Goal: Task Accomplishment & Management: Use online tool/utility

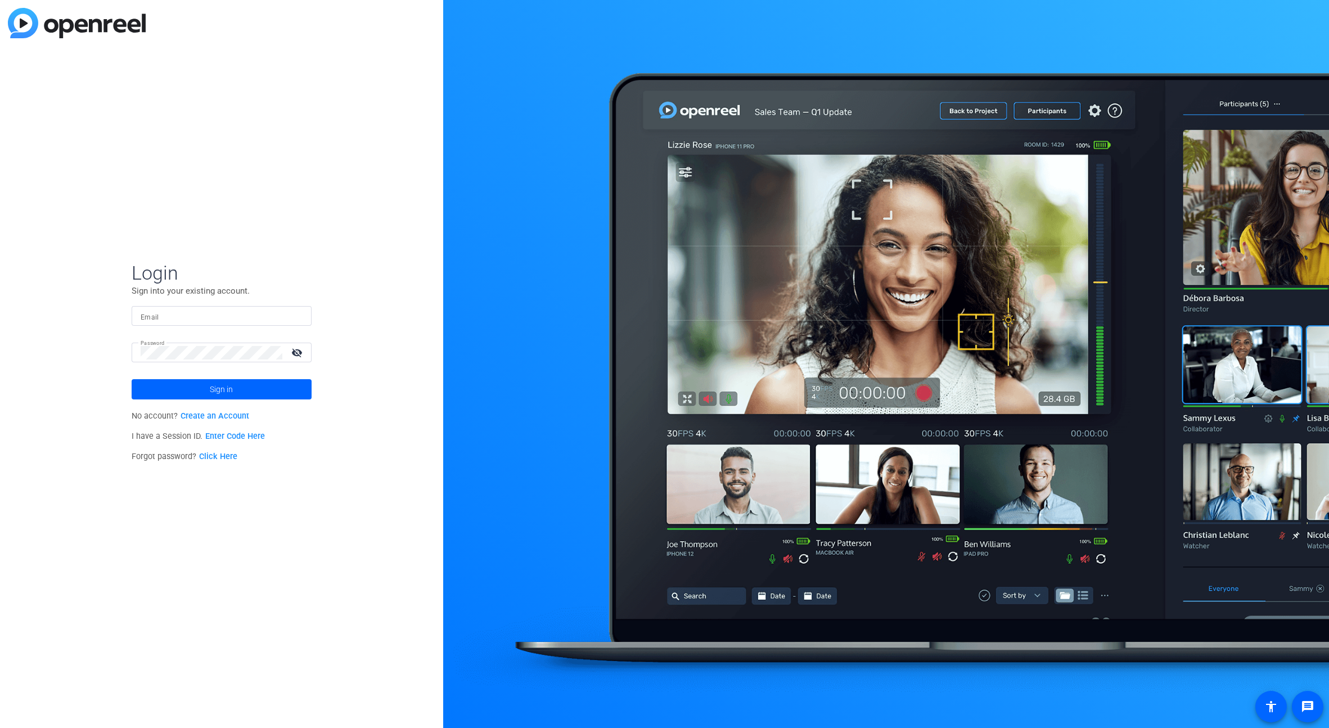
click at [248, 318] on input "Email" at bounding box center [222, 316] width 162 height 14
click at [240, 314] on input "Email" at bounding box center [222, 316] width 162 height 14
type input "[EMAIL_ADDRESS][DOMAIN_NAME]"
click at [132, 379] on button "Sign in" at bounding box center [222, 389] width 180 height 20
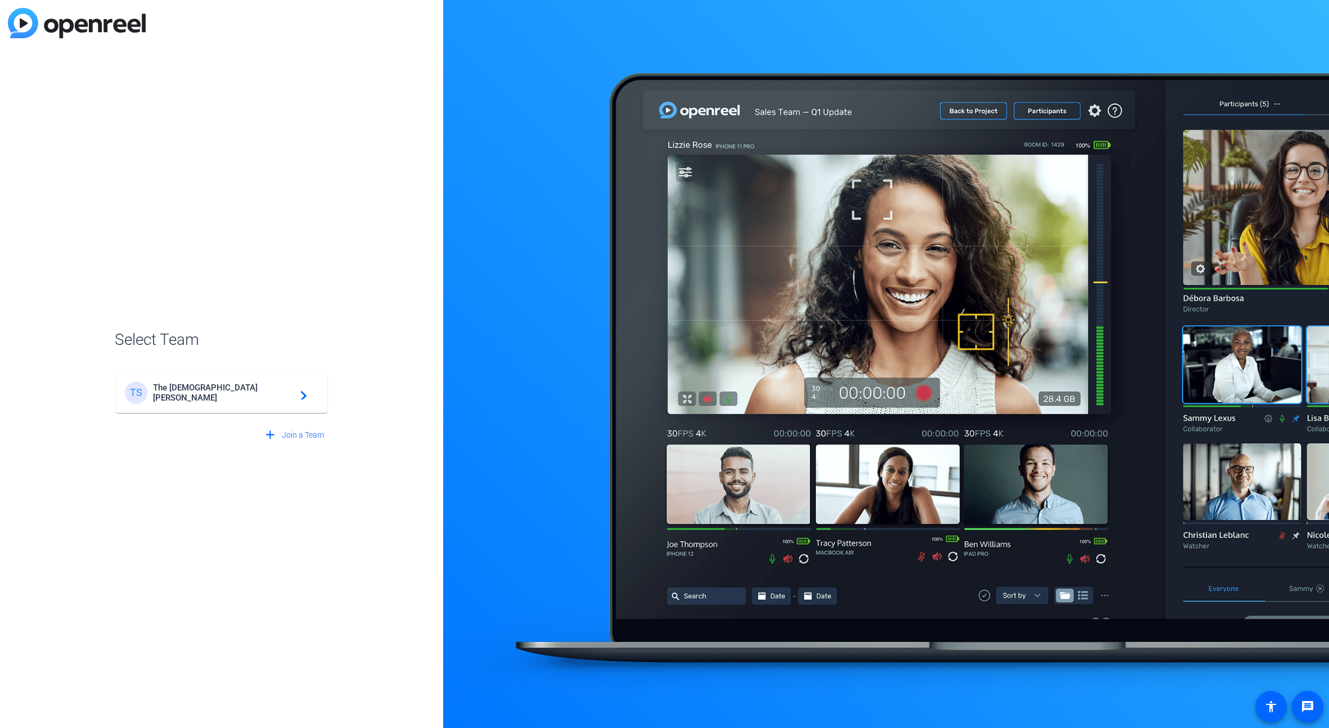
click at [177, 392] on span "The [DEMOGRAPHIC_DATA][PERSON_NAME]" at bounding box center [223, 393] width 141 height 20
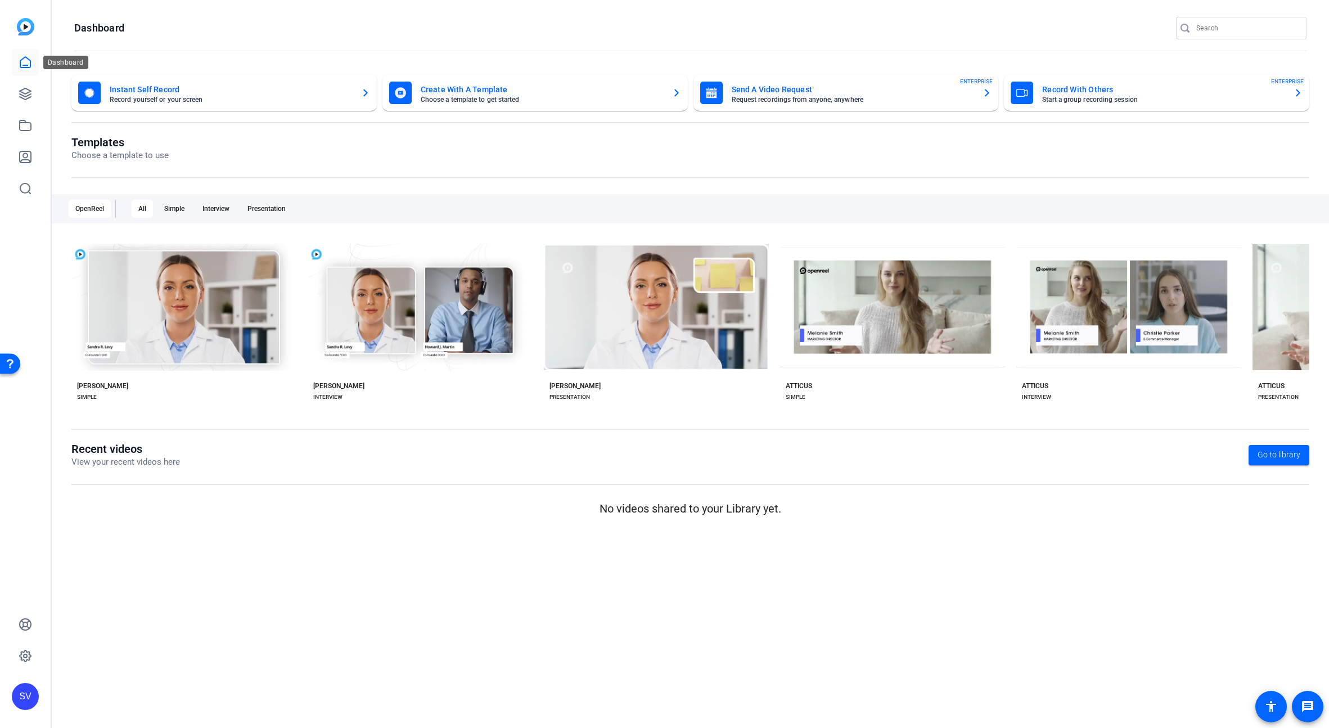
click at [29, 61] on icon at bounding box center [26, 63] width 14 height 14
click at [27, 92] on icon at bounding box center [25, 93] width 11 height 11
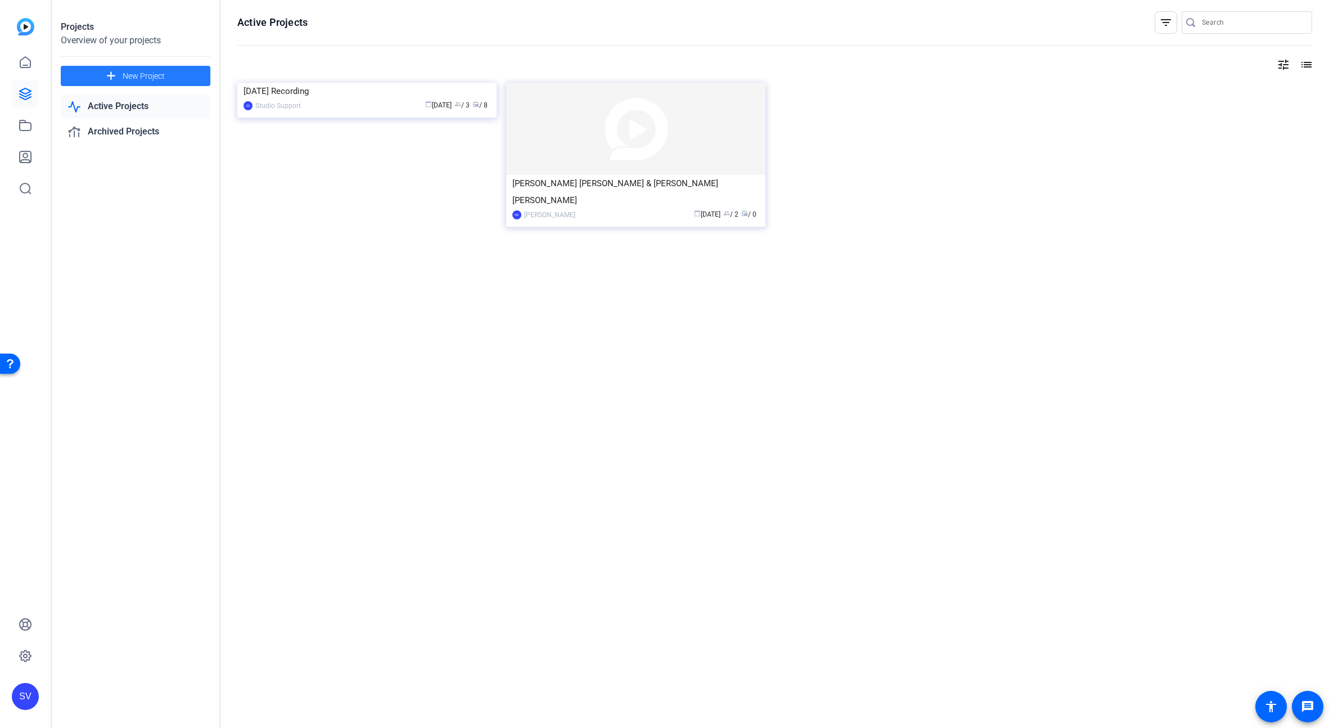
click at [119, 75] on span at bounding box center [136, 75] width 150 height 27
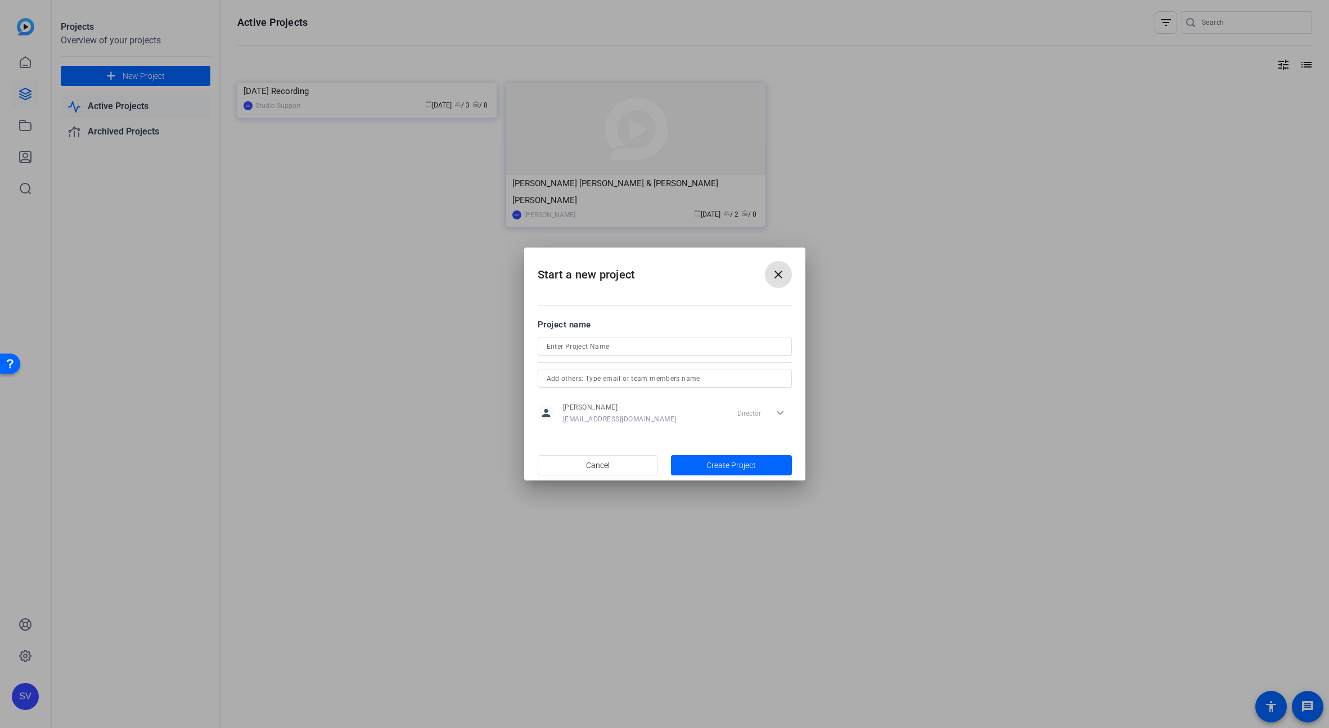
drag, startPoint x: 780, startPoint y: 280, endPoint x: 716, endPoint y: 262, distance: 66.8
click at [780, 280] on mat-icon "close" at bounding box center [779, 275] width 14 height 14
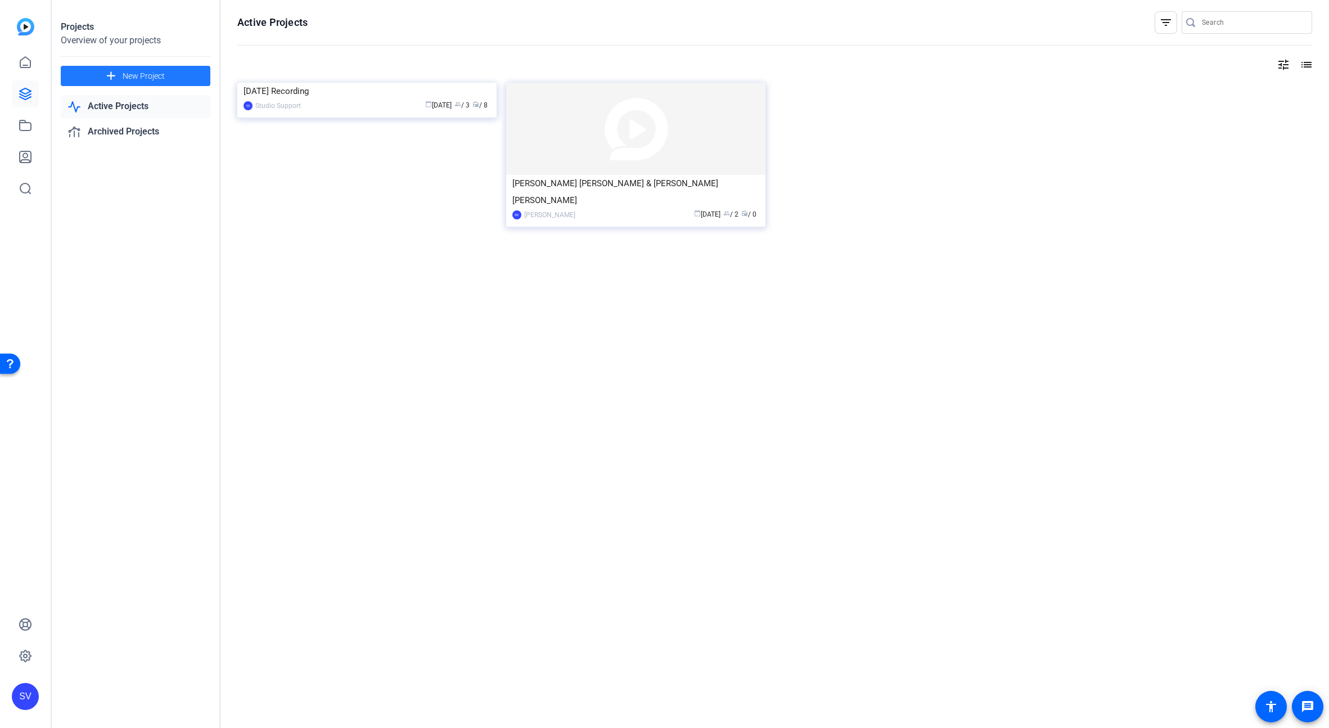
click at [154, 109] on link "Active Projects" at bounding box center [136, 106] width 150 height 23
click at [446, 100] on div "[DATE] Recording" at bounding box center [367, 91] width 247 height 17
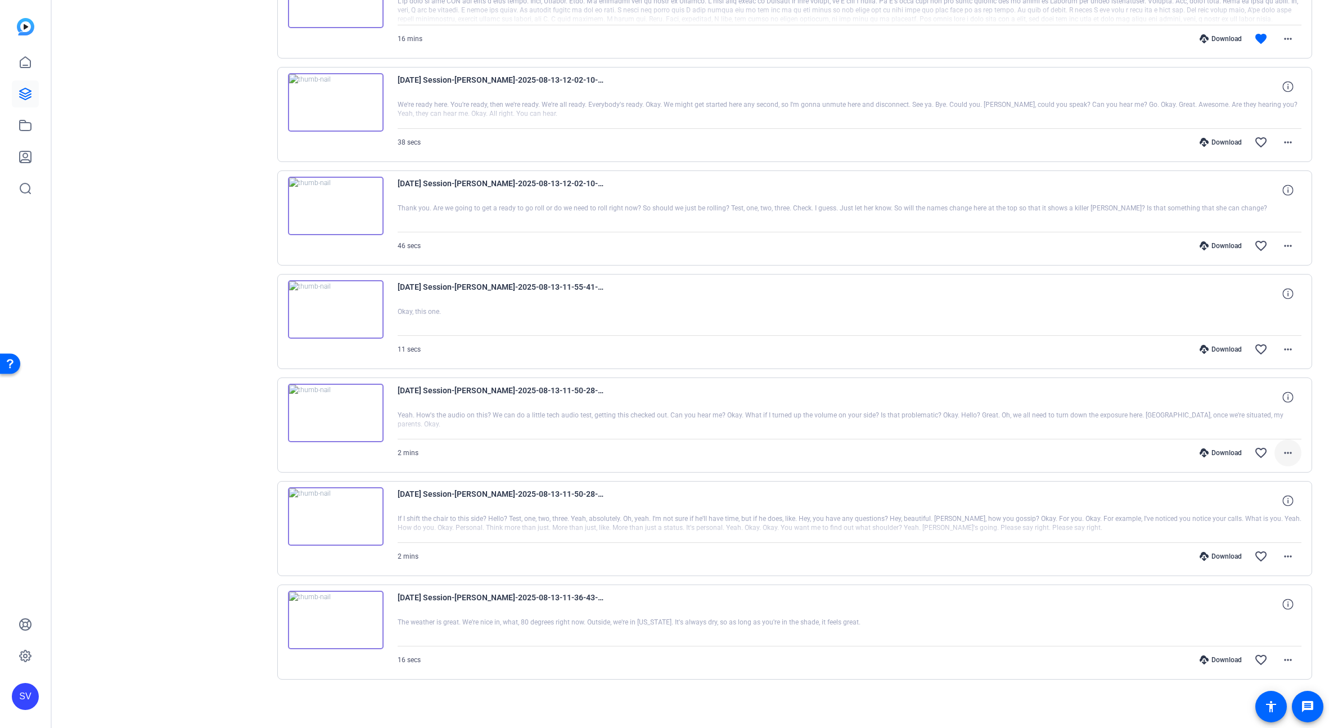
scroll to position [388, 0]
click at [336, 617] on img at bounding box center [336, 619] width 96 height 59
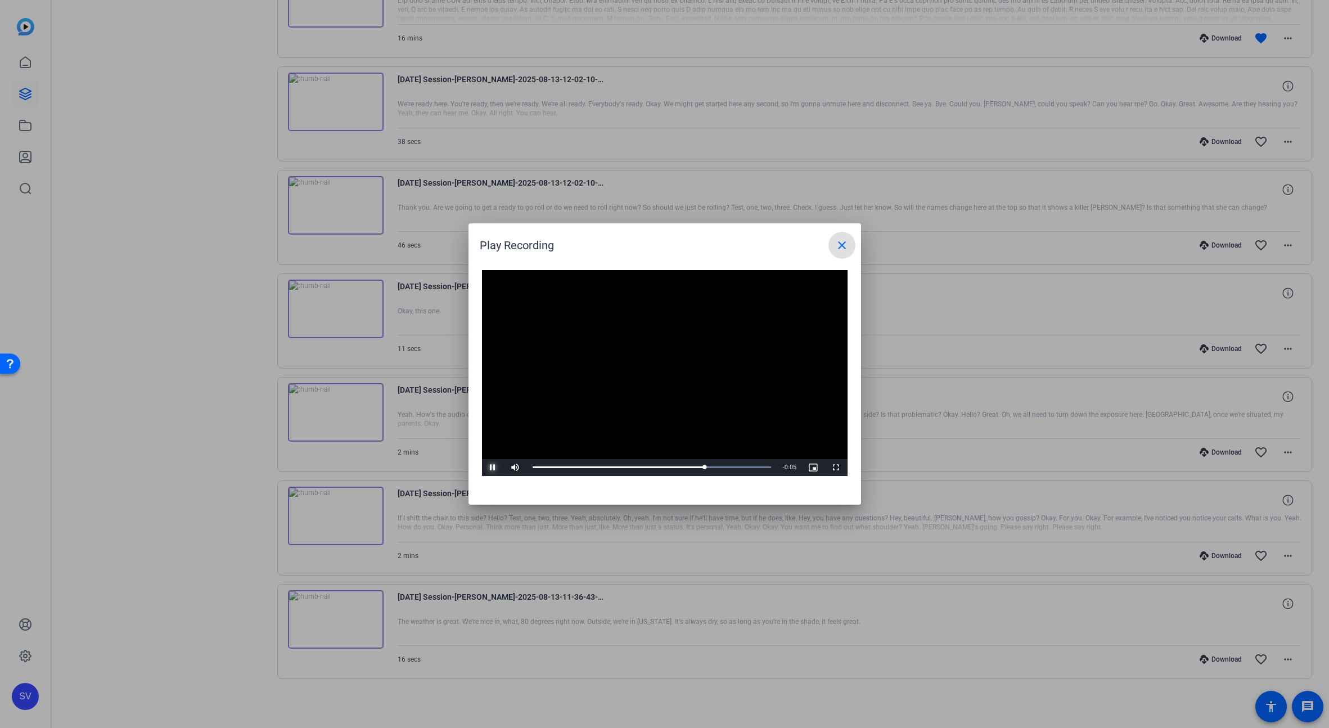
click at [496, 468] on span "Video Player" at bounding box center [493, 468] width 23 height 0
click at [491, 468] on span "Video Player" at bounding box center [493, 468] width 23 height 0
click at [839, 244] on mat-icon "close" at bounding box center [843, 246] width 14 height 14
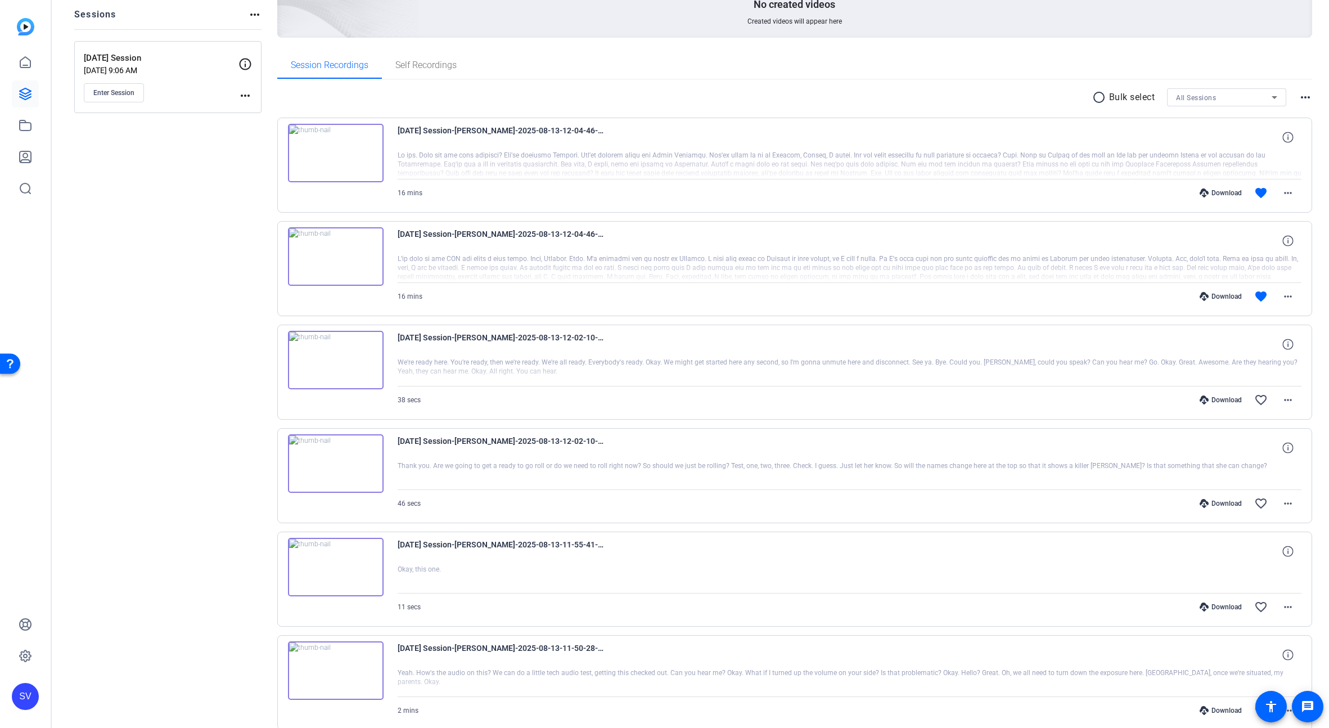
scroll to position [0, 0]
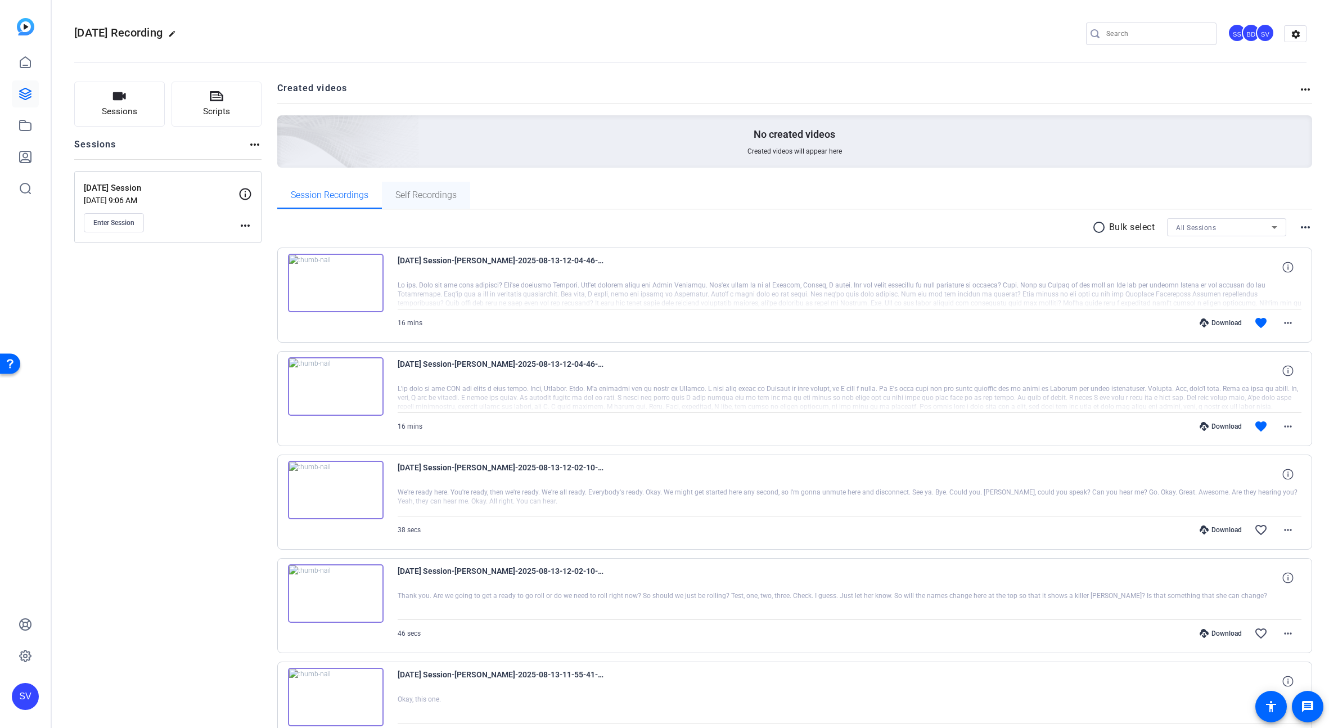
click at [415, 200] on span "Self Recordings" at bounding box center [426, 195] width 61 height 27
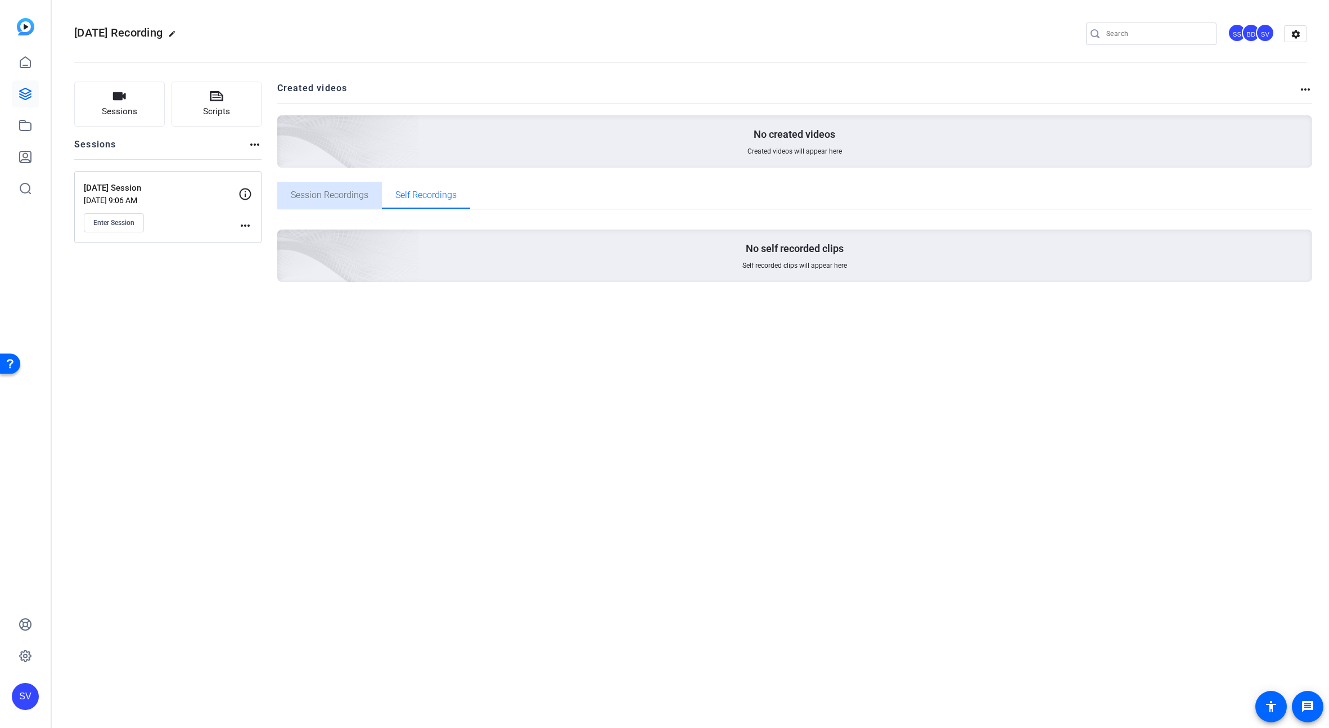
click at [344, 199] on span "Session Recordings" at bounding box center [330, 195] width 78 height 9
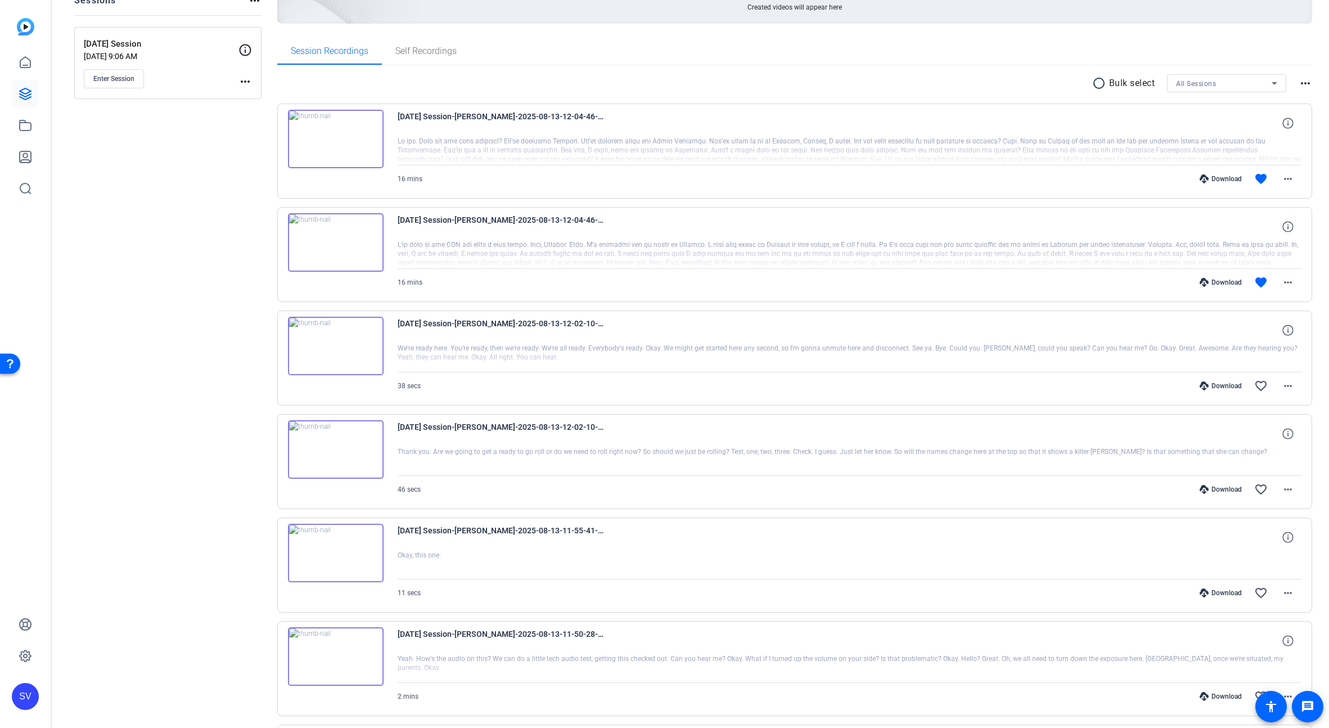
scroll to position [145, 0]
click at [327, 341] on img at bounding box center [336, 345] width 96 height 59
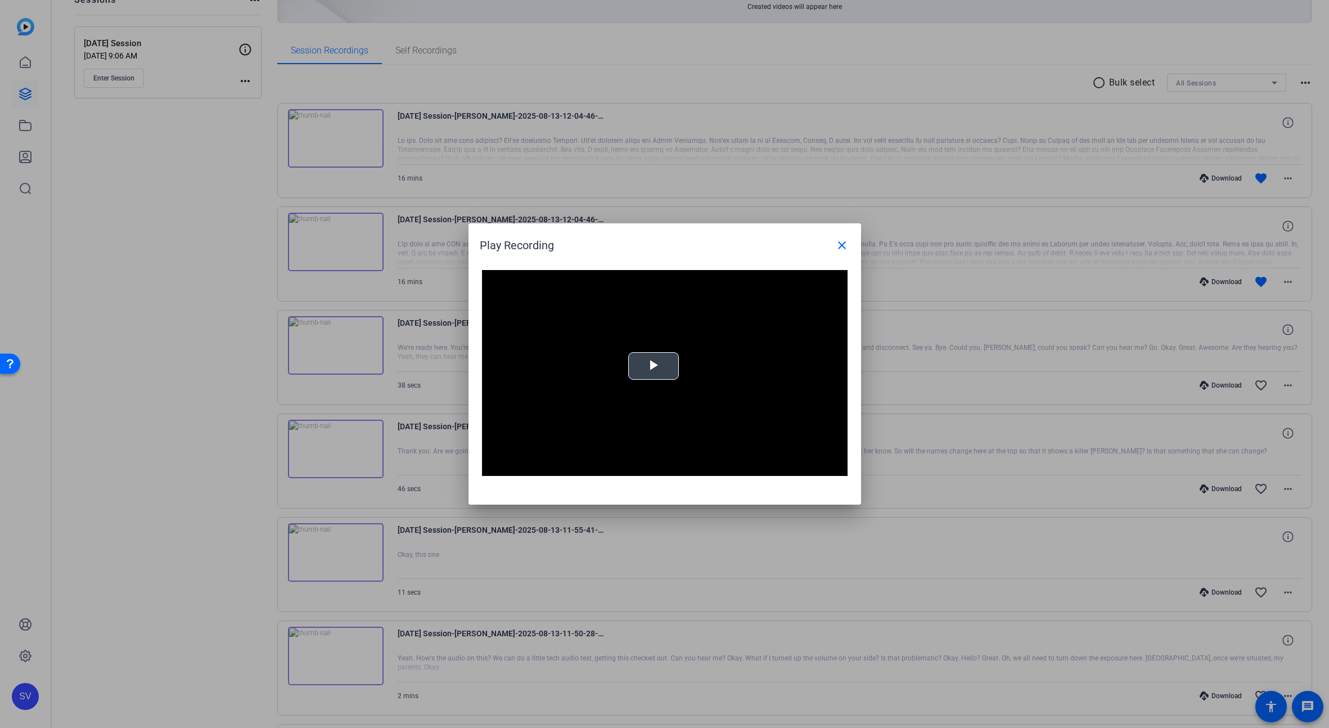
click at [657, 367] on div "Video Player is loading. Play Video Play Mute Current Time 0:00 / Duration -:- …" at bounding box center [665, 373] width 366 height 206
click at [628, 470] on div "Loaded : 100.00% 0:15 0:03" at bounding box center [652, 467] width 250 height 17
click at [666, 469] on div "Loaded : 100.00% 0:21 0:21" at bounding box center [652, 467] width 250 height 17
click at [699, 469] on div "Loaded : 100.00% 0:26 0:21" at bounding box center [652, 467] width 250 height 17
drag, startPoint x: 735, startPoint y: 469, endPoint x: 772, endPoint y: 470, distance: 37.7
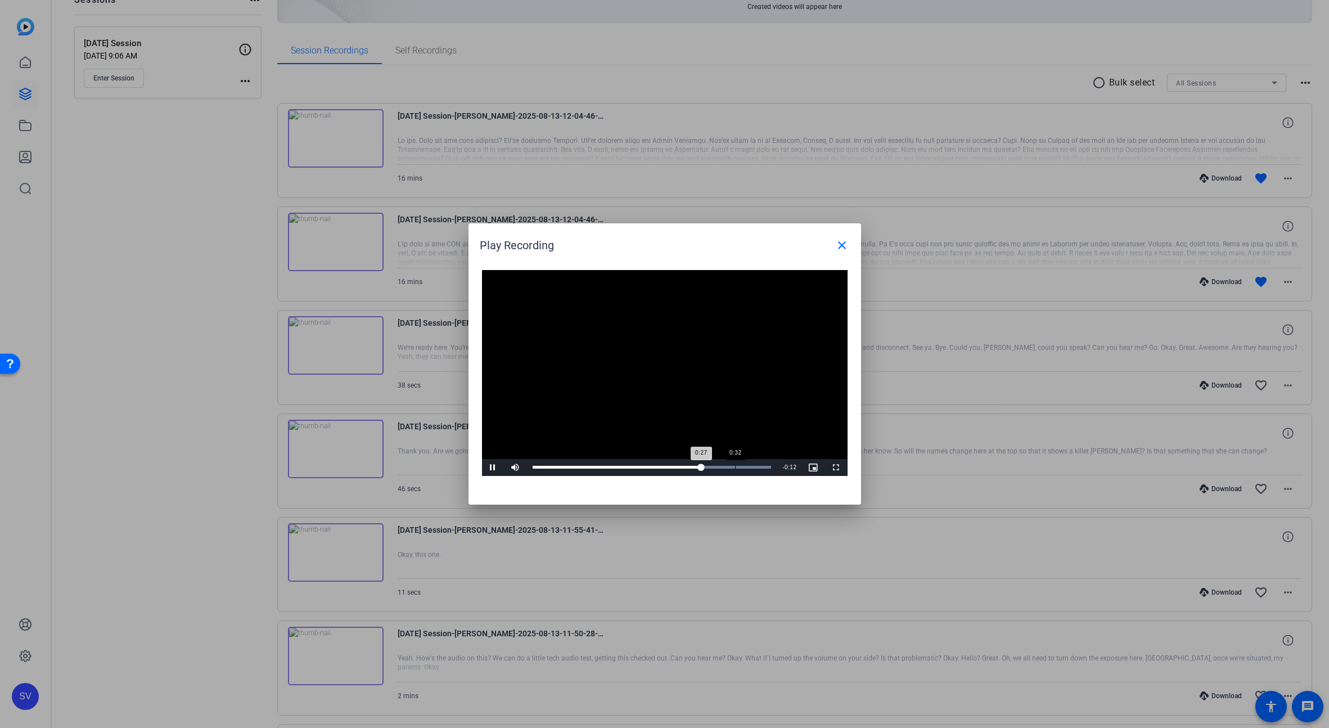
click at [735, 469] on div "Loaded : 100.00% 0:32 0:27" at bounding box center [652, 467] width 250 height 17
click at [842, 245] on mat-icon "close" at bounding box center [843, 246] width 14 height 14
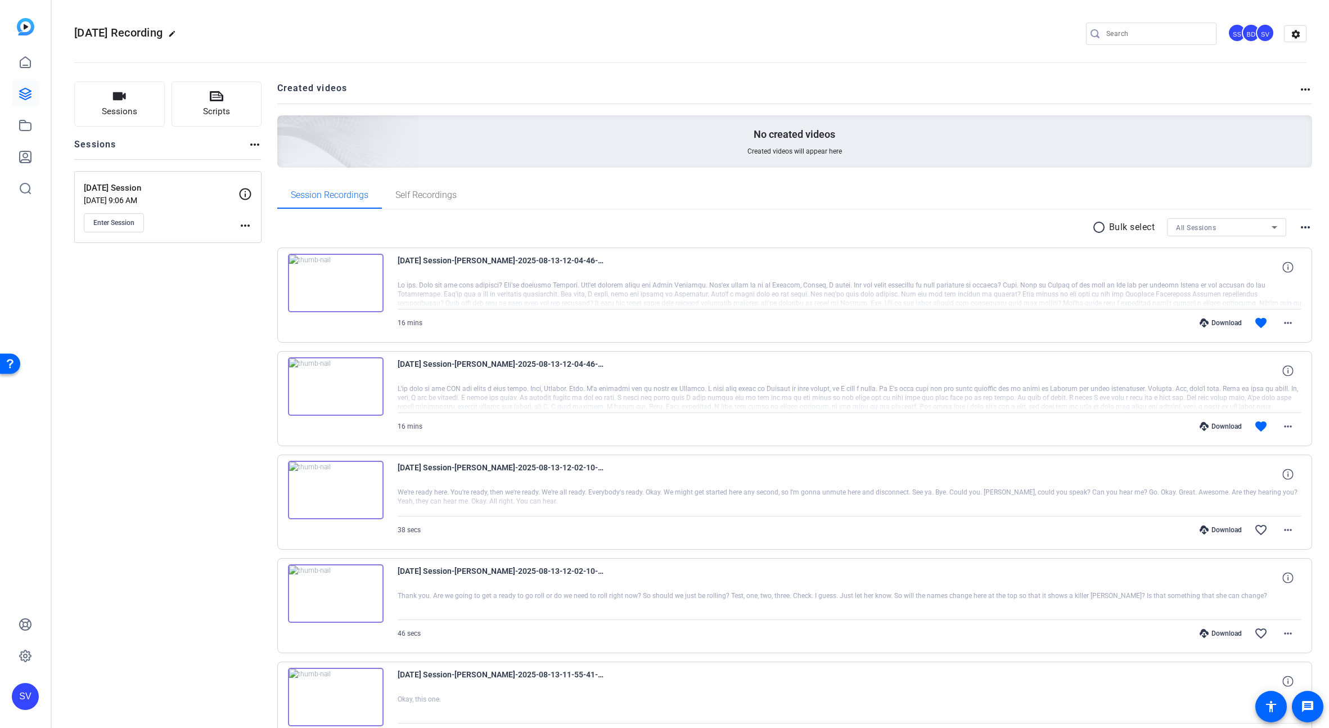
scroll to position [1, 0]
